Goal: Task Accomplishment & Management: Use online tool/utility

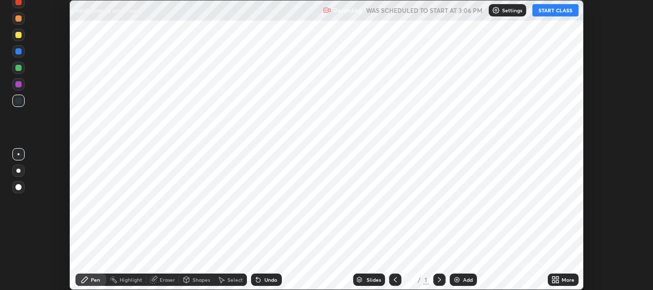
scroll to position [290, 653]
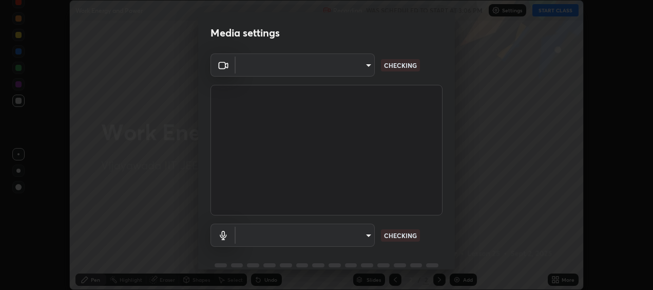
type input "1629244248918cb400acad788ec0912ec67b1047f3c7c0132a81a0f7e660841e"
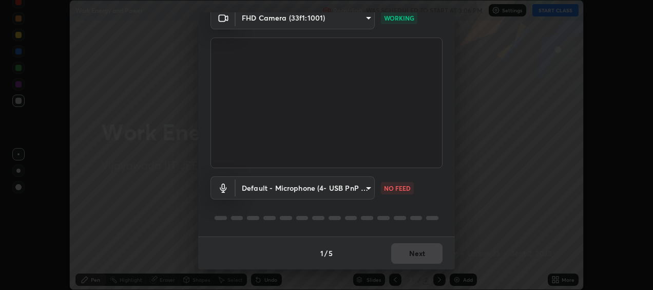
click at [348, 192] on body "Erase all Work Energy and Power Recording WAS SCHEDULED TO START AT 3:06 PM Set…" at bounding box center [326, 145] width 653 height 290
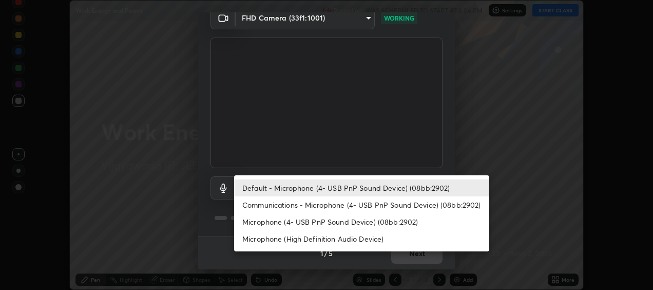
click at [318, 217] on li "Microphone (4- USB PnP Sound Device) (08bb:2902)" at bounding box center [361, 221] width 255 height 17
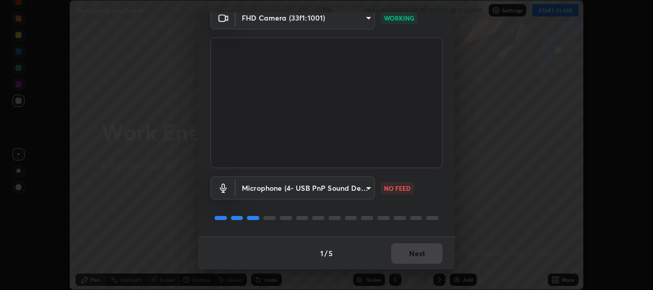
click at [303, 188] on body "Erase all Work Energy and Power Recording WAS SCHEDULED TO START AT 3:06 PM Set…" at bounding box center [326, 145] width 653 height 290
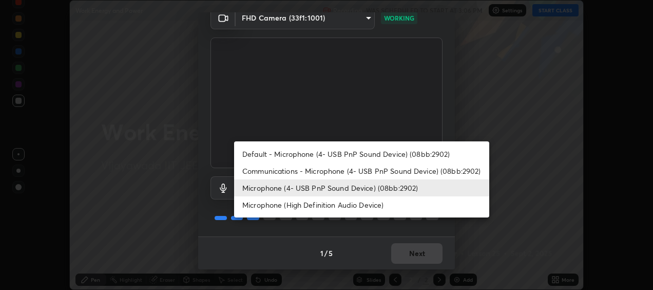
click at [295, 153] on li "Default - Microphone (4- USB PnP Sound Device) (08bb:2902)" at bounding box center [361, 153] width 255 height 17
type input "default"
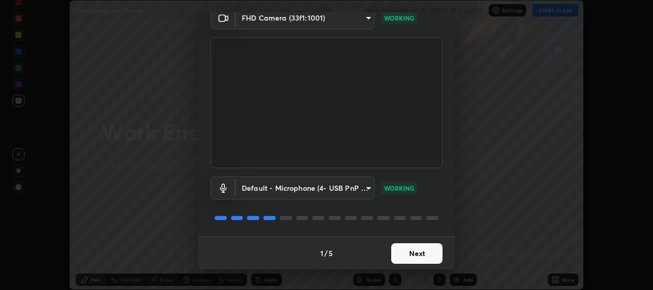
click at [399, 252] on button "Next" at bounding box center [416, 253] width 51 height 21
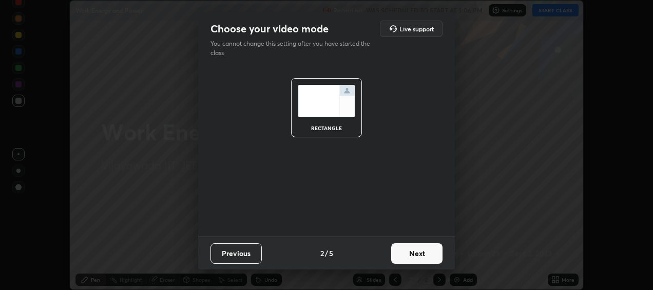
scroll to position [0, 0]
click at [398, 252] on button "Next" at bounding box center [416, 253] width 51 height 21
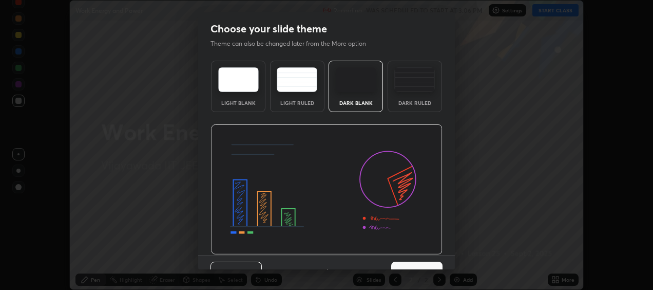
click at [398, 248] on img at bounding box center [327, 189] width 232 height 130
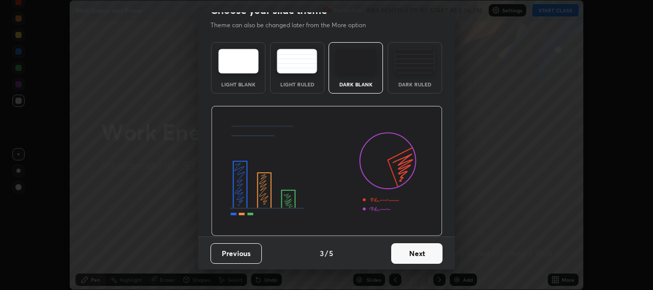
click at [400, 253] on button "Next" at bounding box center [416, 253] width 51 height 21
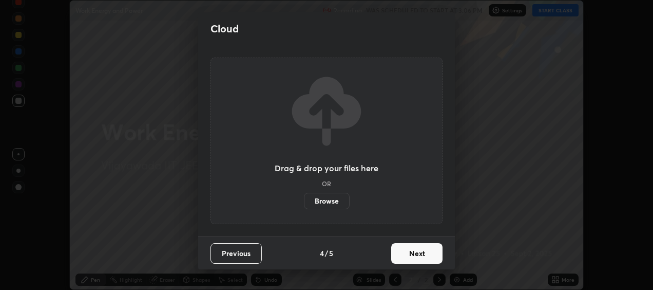
click at [402, 249] on button "Next" at bounding box center [416, 253] width 51 height 21
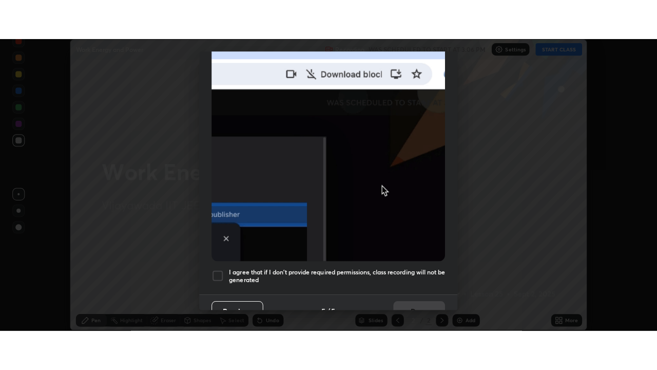
scroll to position [257, 0]
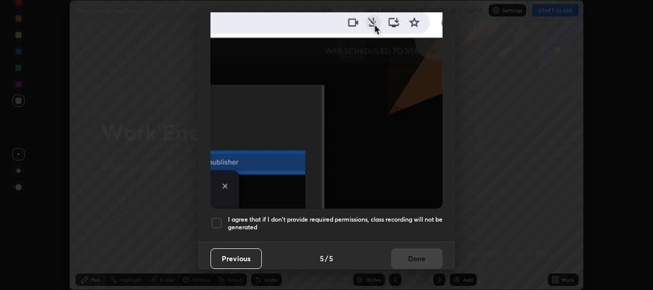
click at [221, 217] on div at bounding box center [217, 223] width 12 height 12
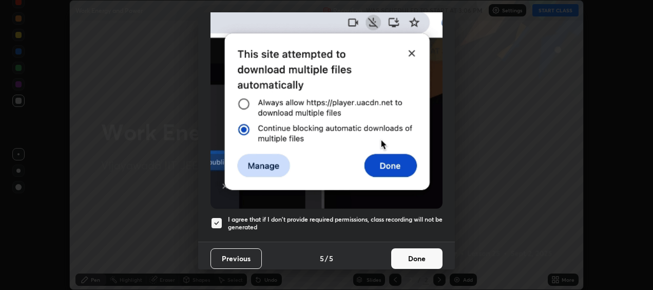
click at [403, 255] on button "Done" at bounding box center [416, 258] width 51 height 21
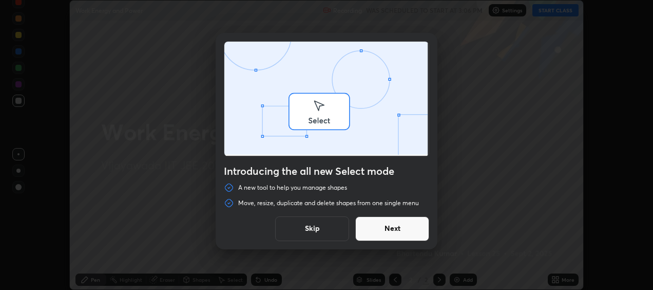
click at [462, 275] on div "Introducing the all new Select mode A new tool to help you manage shapes Move, …" at bounding box center [326, 145] width 653 height 290
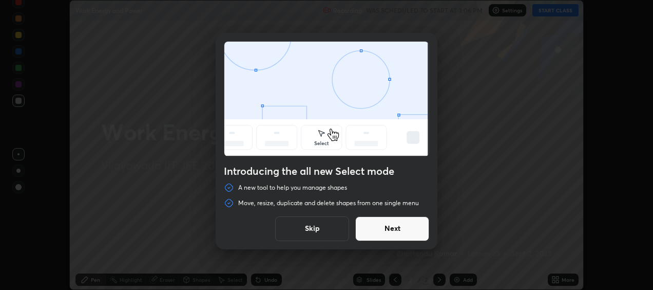
click at [404, 232] on button "Next" at bounding box center [392, 228] width 74 height 25
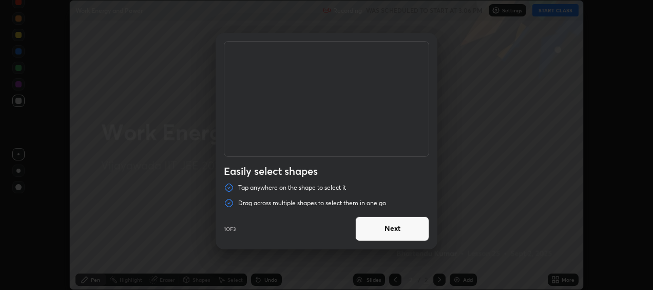
click at [388, 231] on button "Next" at bounding box center [392, 228] width 74 height 25
click at [386, 232] on button "Next" at bounding box center [392, 228] width 74 height 25
click at [384, 232] on button "Done" at bounding box center [392, 228] width 74 height 25
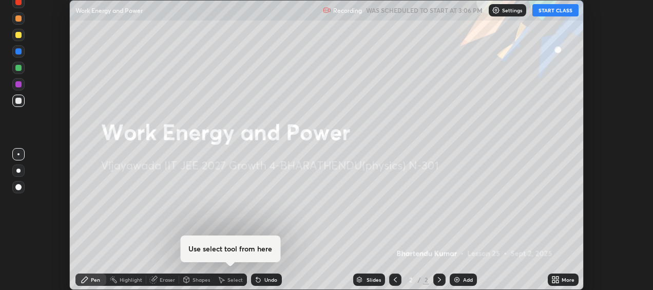
click at [467, 277] on div "Add" at bounding box center [468, 279] width 10 height 5
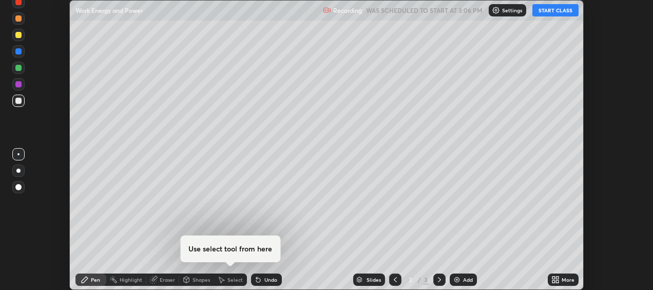
click at [555, 14] on button "START CLASS" at bounding box center [555, 10] width 46 height 12
click at [558, 278] on icon at bounding box center [557, 277] width 3 height 3
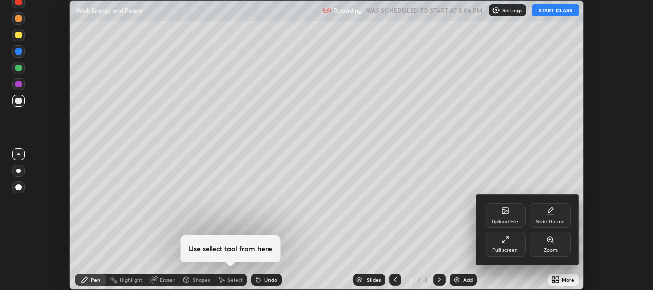
click at [508, 245] on div "Full screen" at bounding box center [505, 244] width 41 height 25
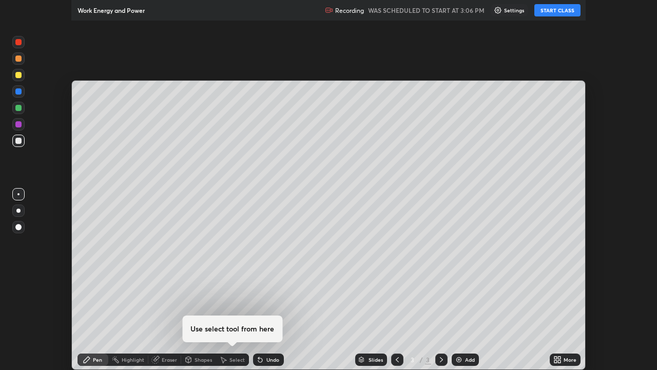
scroll to position [370, 657]
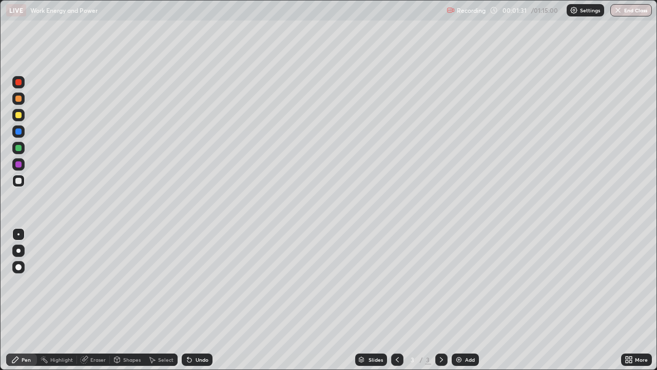
click at [16, 114] on div at bounding box center [18, 115] width 6 height 6
click at [196, 289] on div "Undo" at bounding box center [202, 359] width 13 height 5
click at [16, 181] on div at bounding box center [18, 181] width 6 height 6
click at [15, 114] on div at bounding box center [18, 115] width 6 height 6
click at [461, 289] on img at bounding box center [459, 359] width 8 height 8
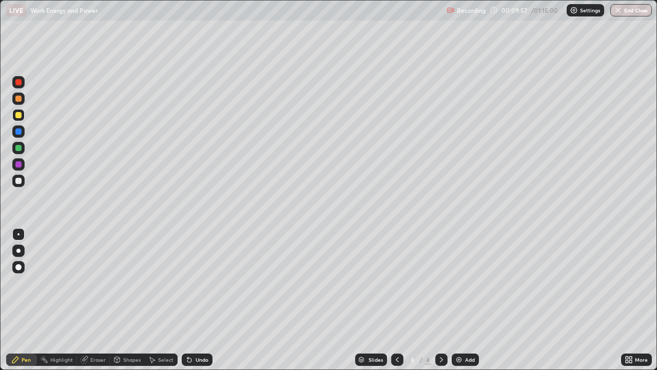
click at [18, 114] on div at bounding box center [18, 115] width 6 height 6
click at [19, 183] on div at bounding box center [18, 181] width 6 height 6
click at [20, 147] on div at bounding box center [18, 148] width 6 height 6
click at [16, 182] on div at bounding box center [18, 181] width 6 height 6
click at [16, 114] on div at bounding box center [18, 115] width 6 height 6
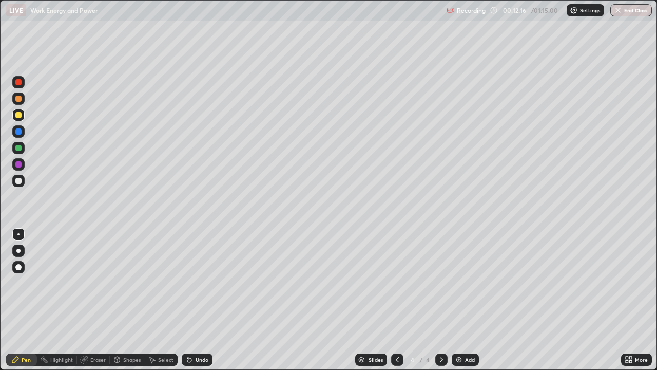
click at [16, 132] on div at bounding box center [18, 131] width 6 height 6
click at [24, 114] on div at bounding box center [18, 115] width 12 height 12
click at [196, 289] on div "Undo" at bounding box center [202, 359] width 13 height 5
click at [18, 117] on div at bounding box center [18, 115] width 6 height 6
click at [21, 289] on div "Pen" at bounding box center [21, 359] width 31 height 12
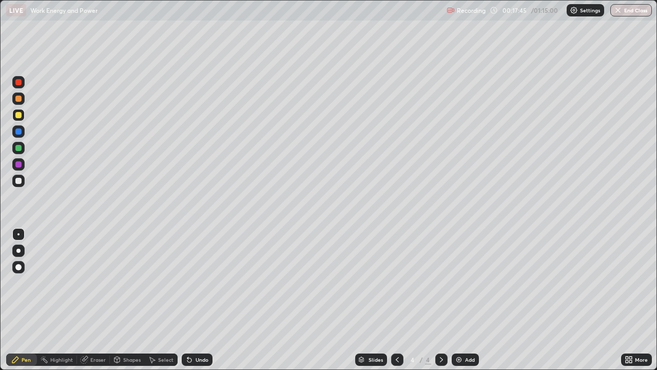
click at [457, 289] on img at bounding box center [459, 359] width 8 height 8
click at [18, 182] on div at bounding box center [18, 181] width 6 height 6
click at [19, 116] on div at bounding box center [18, 115] width 6 height 6
click at [19, 179] on div at bounding box center [18, 181] width 6 height 6
click at [21, 180] on div at bounding box center [18, 181] width 6 height 6
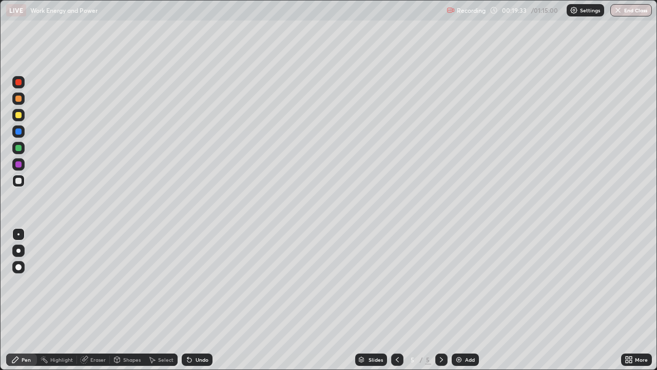
click at [18, 83] on div at bounding box center [18, 82] width 6 height 6
click at [191, 289] on icon at bounding box center [189, 359] width 8 height 8
click at [18, 84] on div at bounding box center [18, 82] width 6 height 6
click at [18, 116] on div at bounding box center [18, 115] width 6 height 6
click at [18, 181] on div at bounding box center [18, 181] width 6 height 6
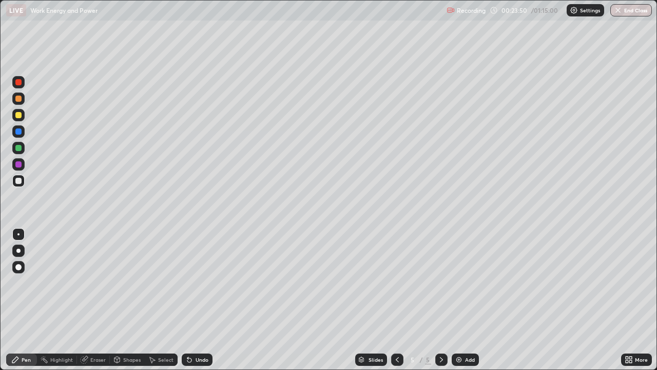
click at [16, 183] on div at bounding box center [18, 181] width 6 height 6
click at [18, 99] on div at bounding box center [18, 99] width 6 height 6
click at [93, 289] on div "Eraser" at bounding box center [97, 359] width 15 height 5
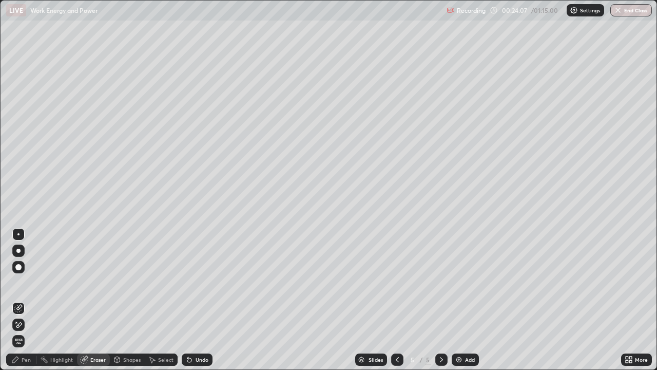
click at [20, 266] on div at bounding box center [18, 267] width 6 height 6
click at [24, 289] on div "Pen" at bounding box center [26, 359] width 9 height 5
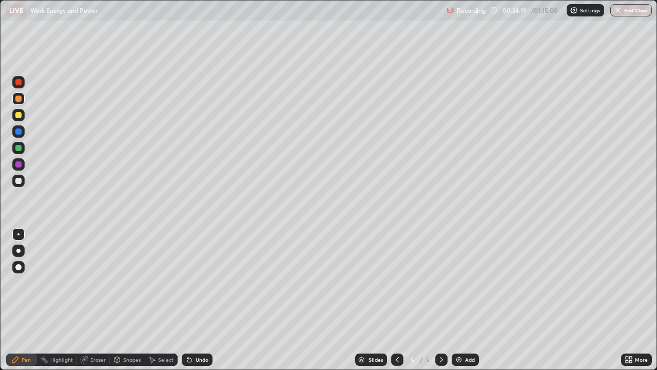
click at [18, 116] on div at bounding box center [18, 115] width 6 height 6
click at [18, 83] on div at bounding box center [18, 82] width 6 height 6
click at [0, 289] on div "Setting up your live class" at bounding box center [328, 185] width 657 height 370
click at [16, 181] on div at bounding box center [18, 181] width 6 height 6
click at [117, 289] on icon at bounding box center [117, 361] width 0 height 4
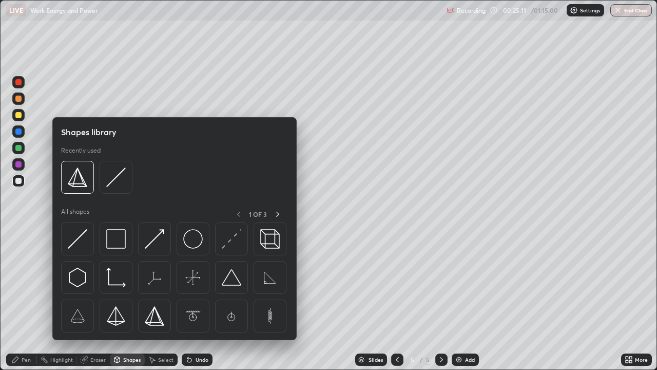
click at [94, 289] on div "Eraser" at bounding box center [97, 359] width 15 height 5
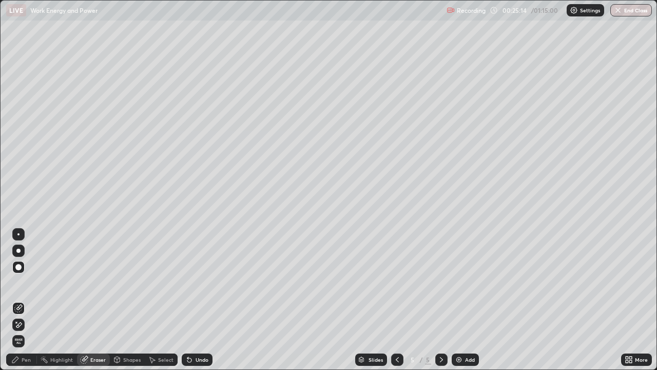
click at [23, 289] on div "Pen" at bounding box center [26, 359] width 9 height 5
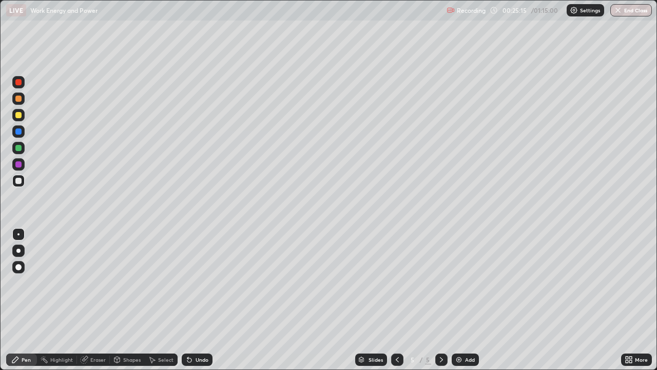
click at [21, 116] on div at bounding box center [18, 115] width 6 height 6
click at [17, 84] on div at bounding box center [18, 82] width 6 height 6
click at [18, 117] on div at bounding box center [18, 115] width 6 height 6
click at [191, 289] on icon at bounding box center [189, 359] width 8 height 8
click at [19, 112] on div at bounding box center [18, 115] width 6 height 6
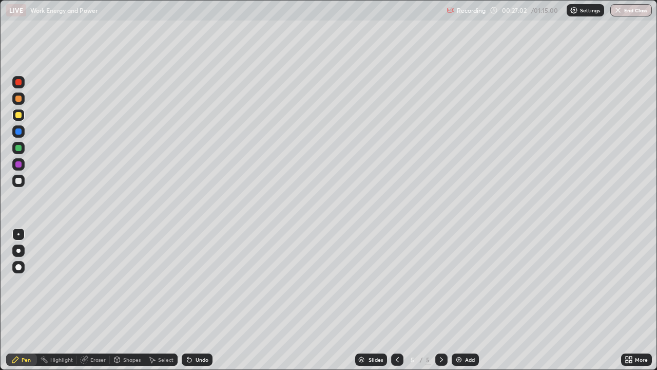
click at [14, 182] on div at bounding box center [18, 181] width 12 height 12
click at [18, 83] on div at bounding box center [18, 82] width 6 height 6
click at [18, 116] on div at bounding box center [18, 115] width 6 height 6
click at [21, 112] on div at bounding box center [18, 115] width 6 height 6
click at [16, 83] on div at bounding box center [18, 82] width 6 height 6
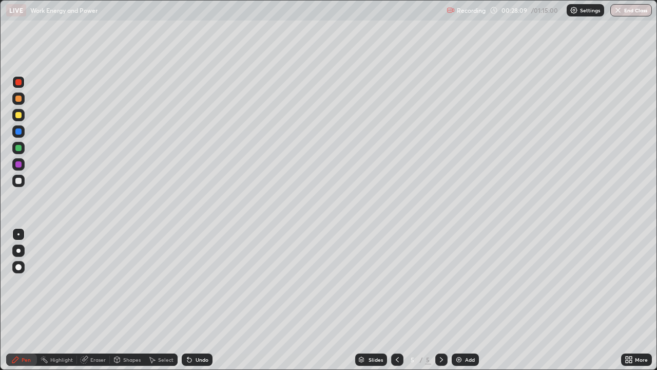
click at [19, 183] on div at bounding box center [18, 181] width 6 height 6
click at [16, 113] on div at bounding box center [18, 115] width 6 height 6
click at [16, 85] on div at bounding box center [18, 82] width 6 height 6
click at [198, 289] on div "Undo" at bounding box center [202, 359] width 13 height 5
click at [22, 120] on div at bounding box center [18, 115] width 12 height 12
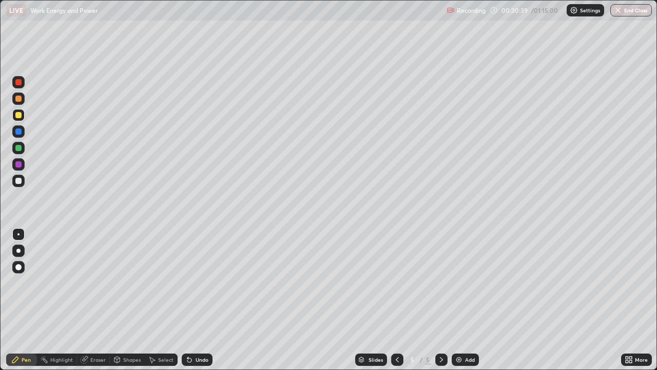
click at [14, 179] on div at bounding box center [18, 181] width 12 height 12
click at [20, 85] on div at bounding box center [18, 82] width 6 height 6
click at [91, 289] on div "Eraser" at bounding box center [97, 359] width 15 height 5
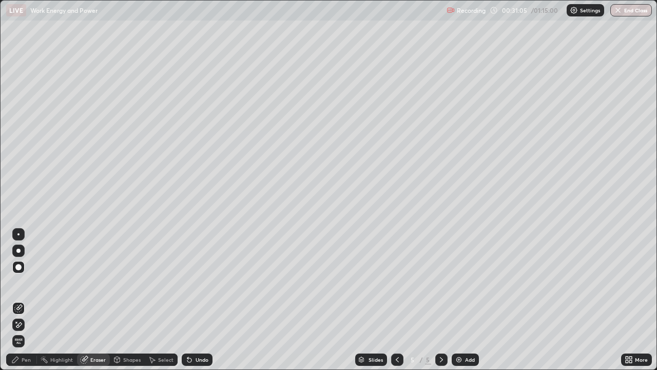
click at [26, 289] on div "Pen" at bounding box center [26, 359] width 9 height 5
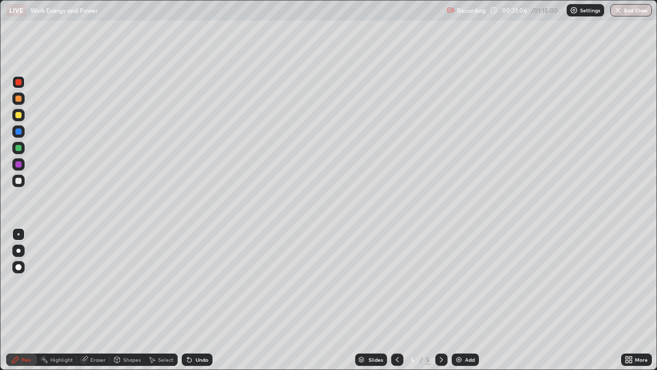
click at [18, 114] on div at bounding box center [18, 115] width 6 height 6
click at [91, 289] on div "Eraser" at bounding box center [97, 359] width 15 height 5
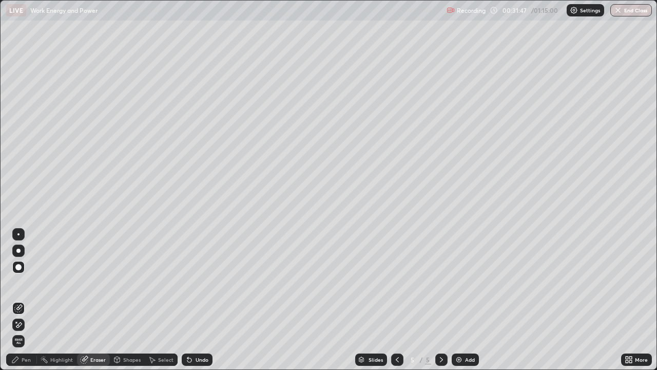
click at [29, 289] on div "Pen" at bounding box center [26, 359] width 9 height 5
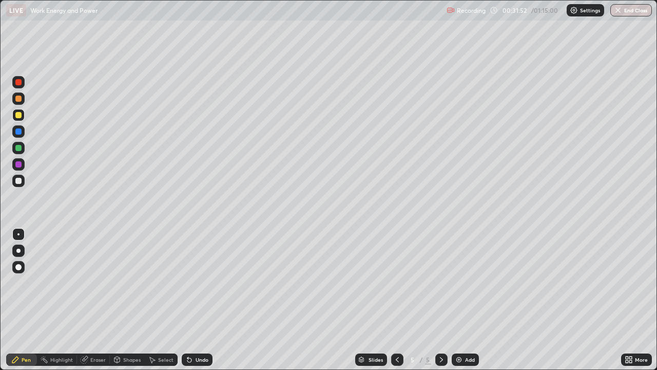
click at [96, 289] on div "Eraser" at bounding box center [97, 359] width 15 height 5
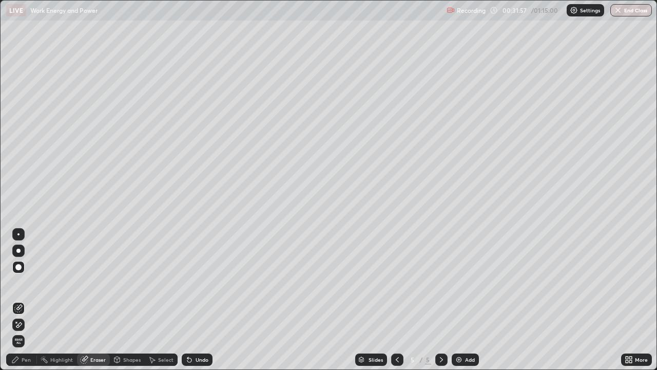
click at [29, 289] on div "Pen" at bounding box center [26, 359] width 9 height 5
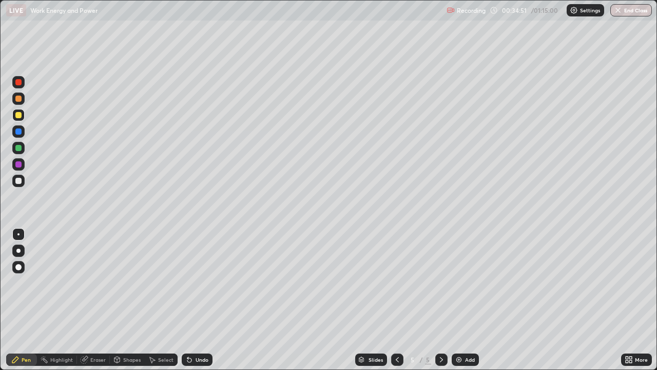
click at [461, 289] on img at bounding box center [459, 359] width 8 height 8
click at [18, 99] on div at bounding box center [18, 99] width 6 height 6
click at [16, 180] on div at bounding box center [18, 181] width 6 height 6
click at [19, 185] on div at bounding box center [18, 181] width 12 height 12
click at [458, 289] on img at bounding box center [459, 359] width 8 height 8
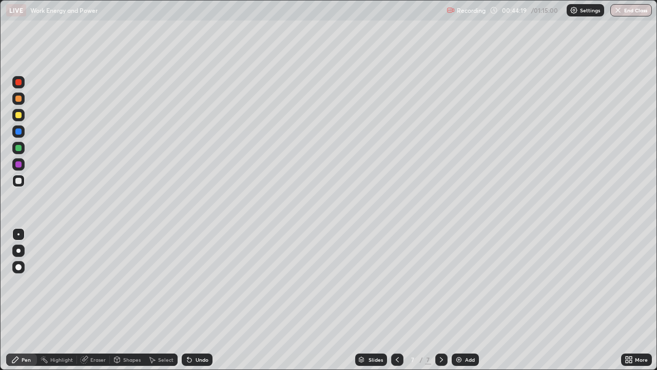
click at [18, 119] on div at bounding box center [18, 115] width 12 height 12
click at [18, 183] on div at bounding box center [18, 181] width 6 height 6
click at [17, 114] on div at bounding box center [18, 115] width 6 height 6
click at [94, 289] on div "Eraser" at bounding box center [97, 359] width 15 height 5
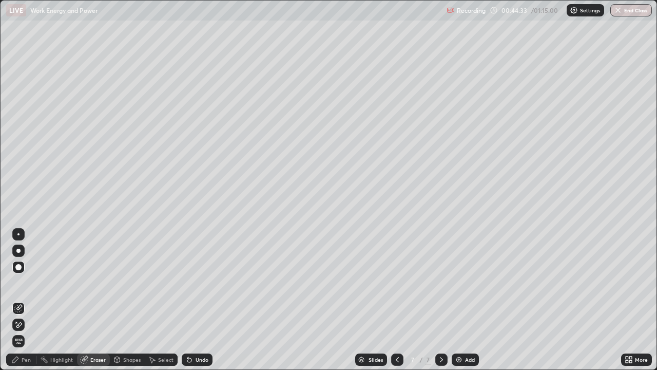
click at [198, 289] on div "Undo" at bounding box center [202, 359] width 13 height 5
click at [197, 289] on div "Undo" at bounding box center [202, 359] width 13 height 5
click at [24, 289] on div "Pen" at bounding box center [21, 359] width 31 height 12
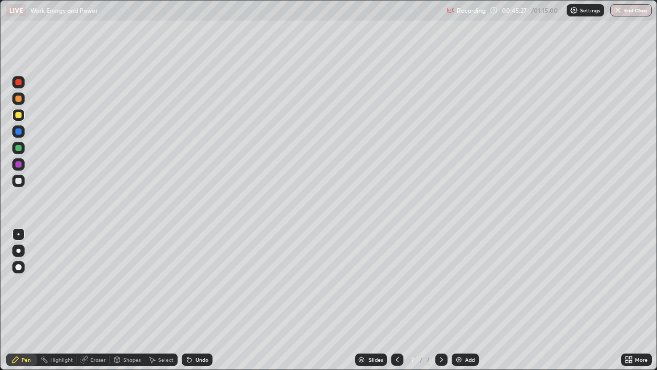
click at [18, 181] on div at bounding box center [18, 181] width 6 height 6
click at [21, 83] on div at bounding box center [18, 82] width 6 height 6
click at [17, 117] on div at bounding box center [18, 115] width 6 height 6
click at [19, 178] on div at bounding box center [18, 181] width 6 height 6
click at [20, 115] on div at bounding box center [18, 115] width 6 height 6
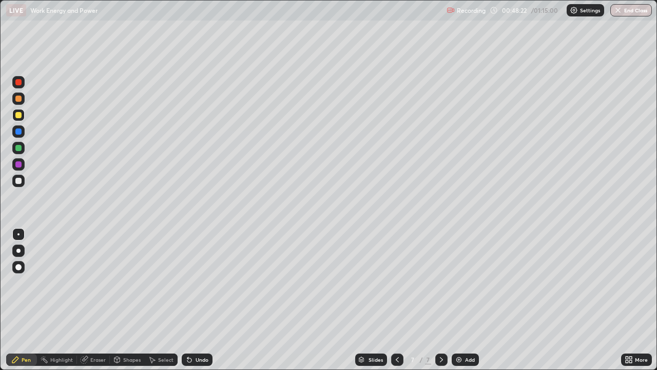
click at [18, 181] on div at bounding box center [18, 181] width 6 height 6
click at [196, 289] on div "Undo" at bounding box center [197, 359] width 31 height 12
click at [20, 114] on div at bounding box center [18, 115] width 6 height 6
click at [461, 289] on img at bounding box center [459, 359] width 8 height 8
click at [20, 180] on div at bounding box center [18, 181] width 6 height 6
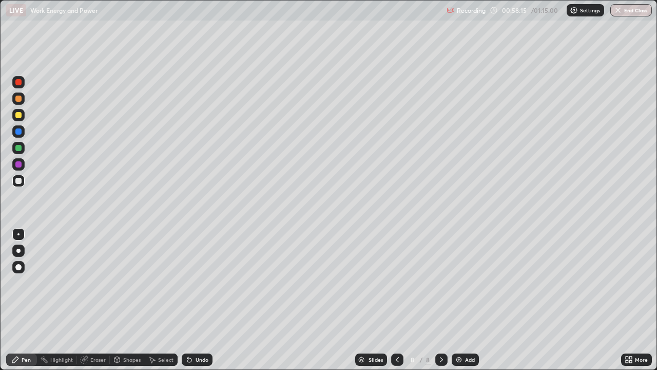
click at [18, 103] on div at bounding box center [18, 98] width 12 height 12
click at [21, 183] on div at bounding box center [18, 181] width 6 height 6
click at [19, 117] on div at bounding box center [18, 115] width 6 height 6
click at [20, 185] on div at bounding box center [18, 181] width 12 height 12
click at [18, 180] on div at bounding box center [18, 181] width 6 height 6
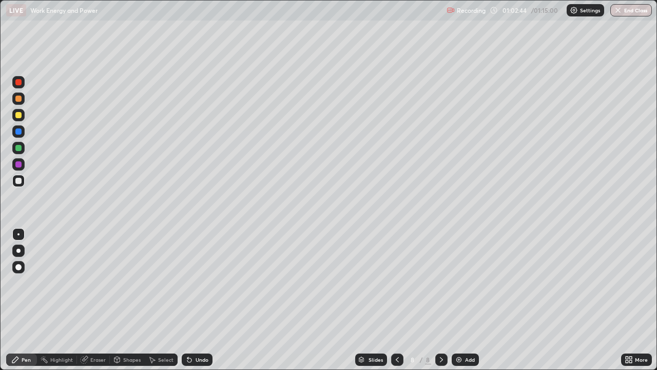
click at [458, 289] on img at bounding box center [459, 359] width 8 height 8
click at [16, 116] on div at bounding box center [18, 115] width 6 height 6
click at [18, 181] on div at bounding box center [18, 181] width 6 height 6
click at [23, 168] on div at bounding box center [18, 164] width 12 height 12
click at [16, 179] on div at bounding box center [18, 181] width 6 height 6
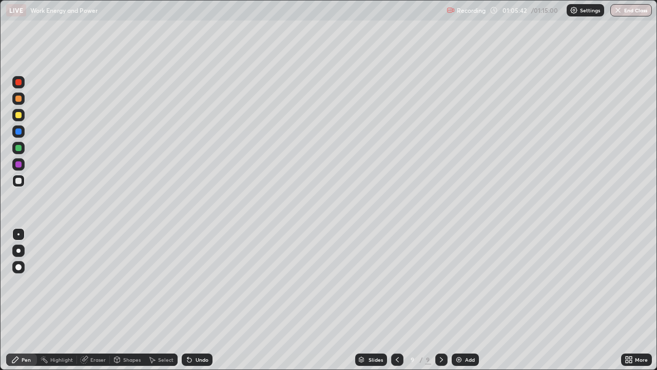
click at [13, 184] on div at bounding box center [18, 181] width 12 height 12
click at [0, 212] on div "Setting up your live class" at bounding box center [328, 185] width 657 height 370
click at [94, 289] on div "Eraser" at bounding box center [97, 359] width 15 height 5
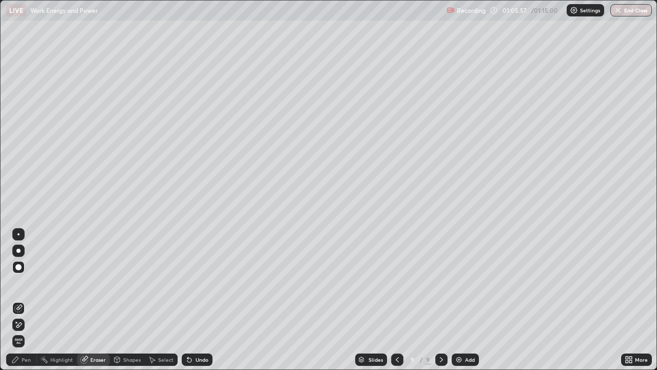
click at [23, 289] on div "Pen" at bounding box center [26, 359] width 9 height 5
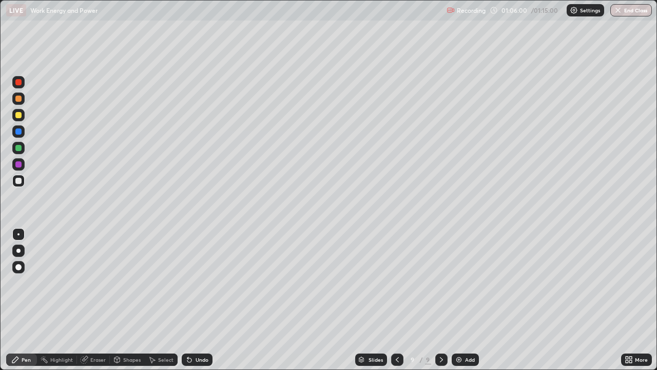
click at [17, 116] on div at bounding box center [18, 115] width 6 height 6
click at [18, 100] on div at bounding box center [18, 99] width 6 height 6
click at [634, 15] on button "End Class" at bounding box center [632, 10] width 41 height 12
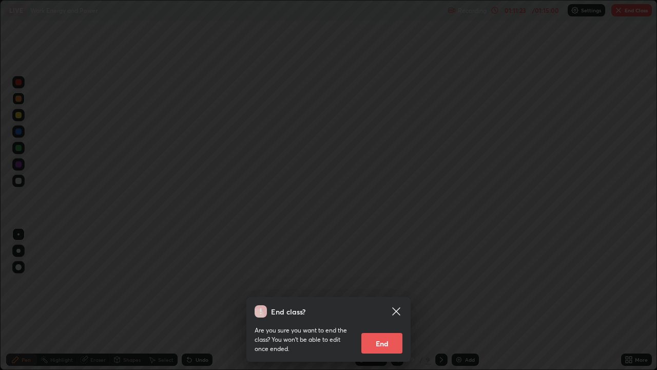
click at [386, 289] on button "End" at bounding box center [381, 343] width 41 height 21
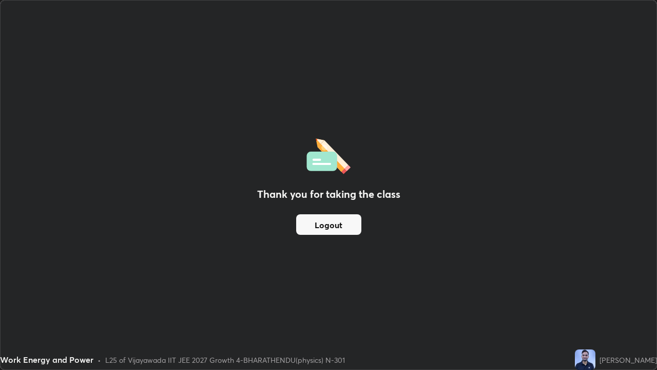
click at [330, 226] on button "Logout" at bounding box center [328, 224] width 65 height 21
